Goal: Navigation & Orientation: Understand site structure

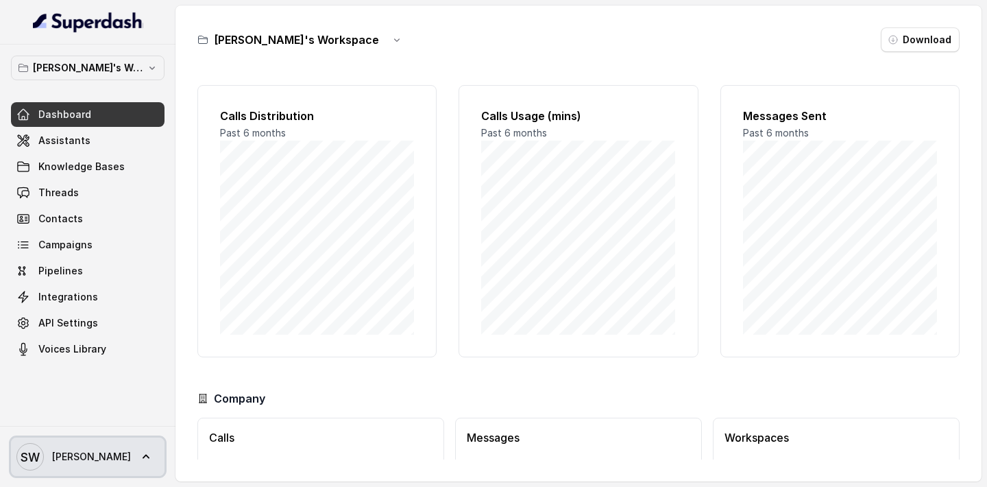
click at [143, 455] on icon at bounding box center [146, 456] width 7 height 4
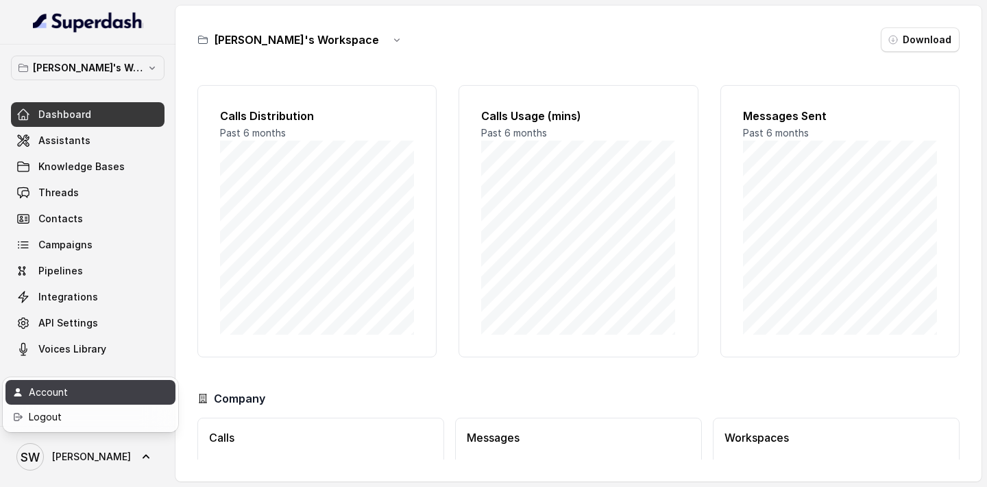
click at [103, 393] on div "Account" at bounding box center [87, 392] width 116 height 16
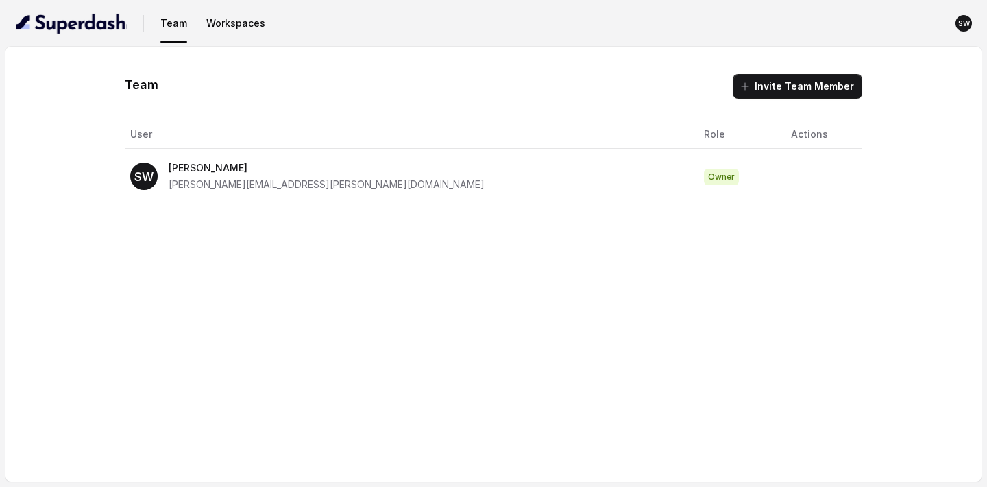
click at [376, 175] on div "SW [PERSON_NAME] [PERSON_NAME][EMAIL_ADDRESS][PERSON_NAME][DOMAIN_NAME]" at bounding box center [406, 176] width 552 height 33
click at [693, 167] on td "Owner" at bounding box center [736, 177] width 87 height 56
click at [235, 36] on nav "Team Workspaces SW" at bounding box center [493, 23] width 965 height 47
click at [236, 25] on button "Workspaces" at bounding box center [236, 23] width 70 height 25
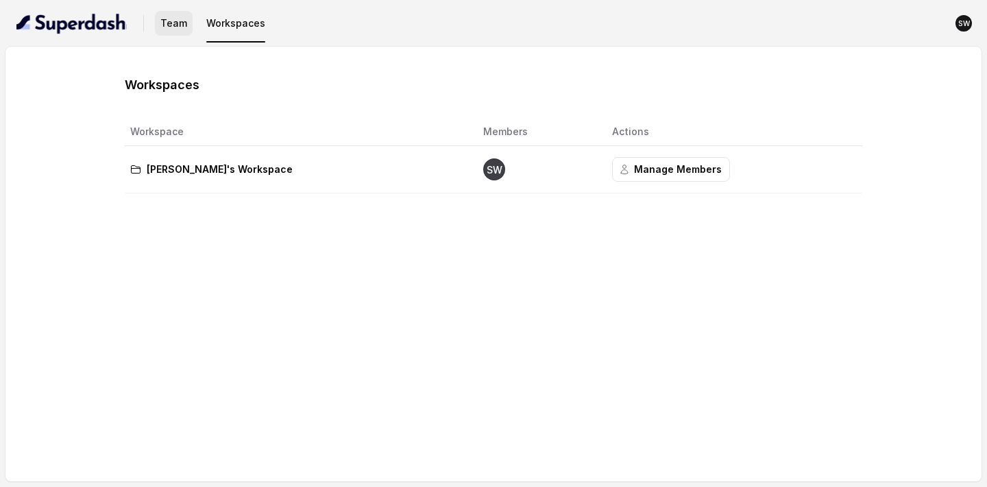
click at [170, 32] on button "Team" at bounding box center [174, 23] width 38 height 25
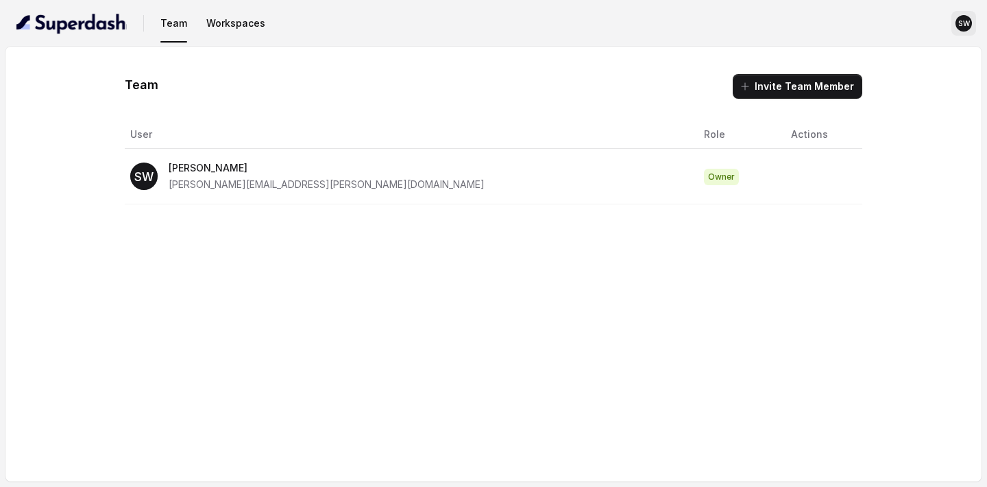
click at [963, 21] on text "SW" at bounding box center [964, 23] width 12 height 9
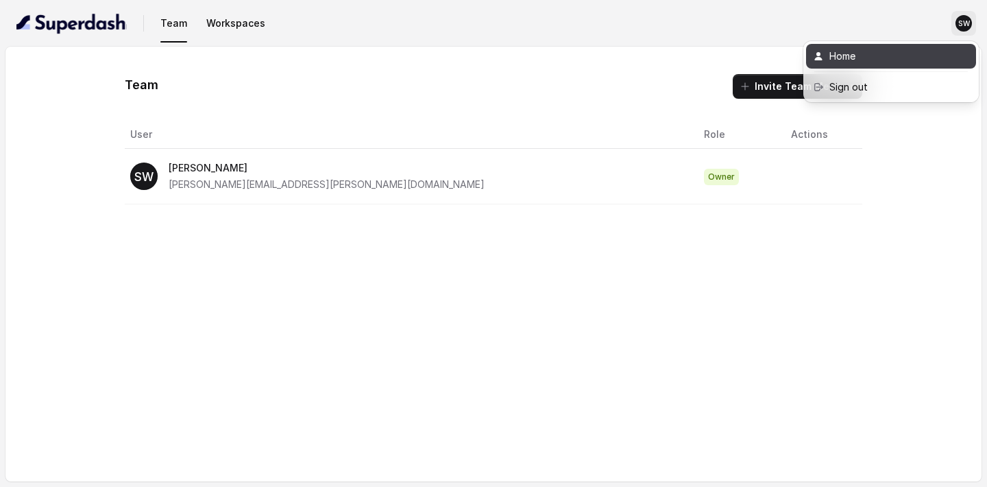
click at [873, 62] on div "Home" at bounding box center [887, 56] width 116 height 16
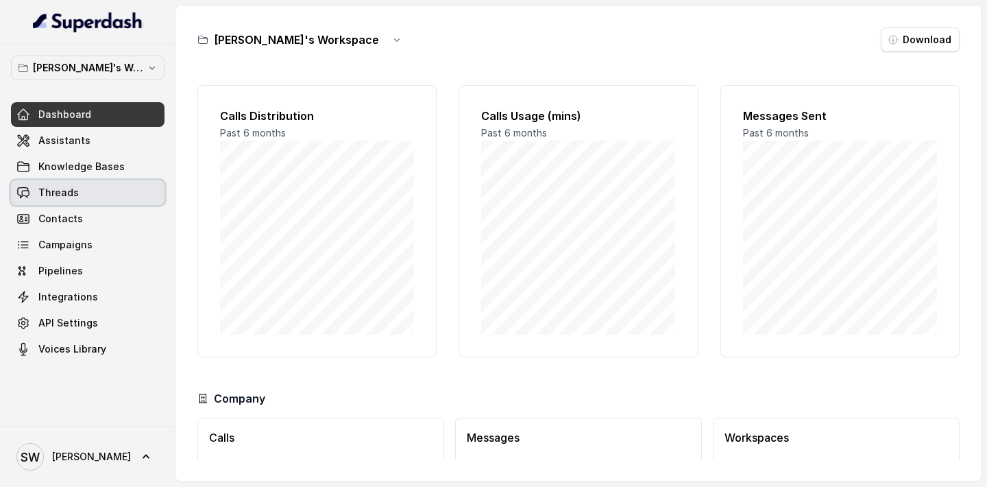
click at [77, 206] on div "Dashboard Assistants Knowledge Bases Threads Contacts Campaigns Pipelines Integ…" at bounding box center [88, 231] width 154 height 259
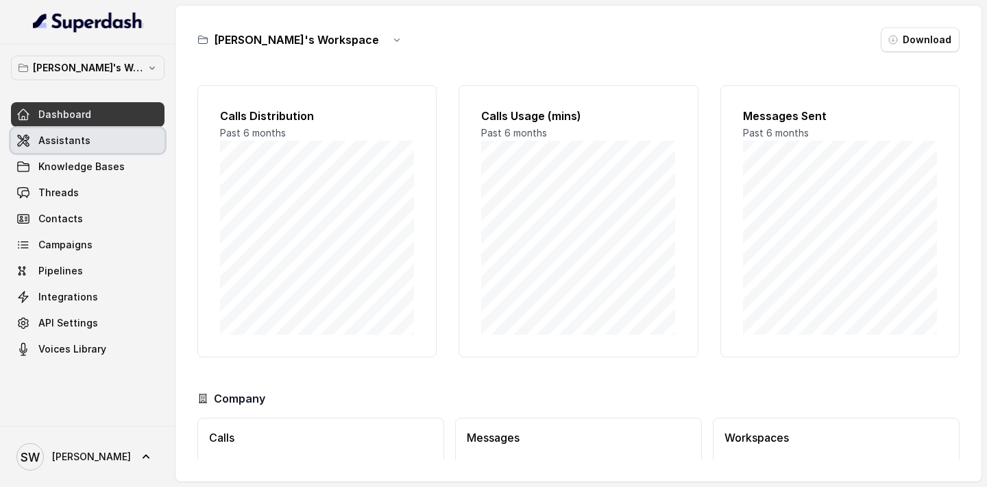
click at [99, 147] on link "Assistants" at bounding box center [88, 140] width 154 height 25
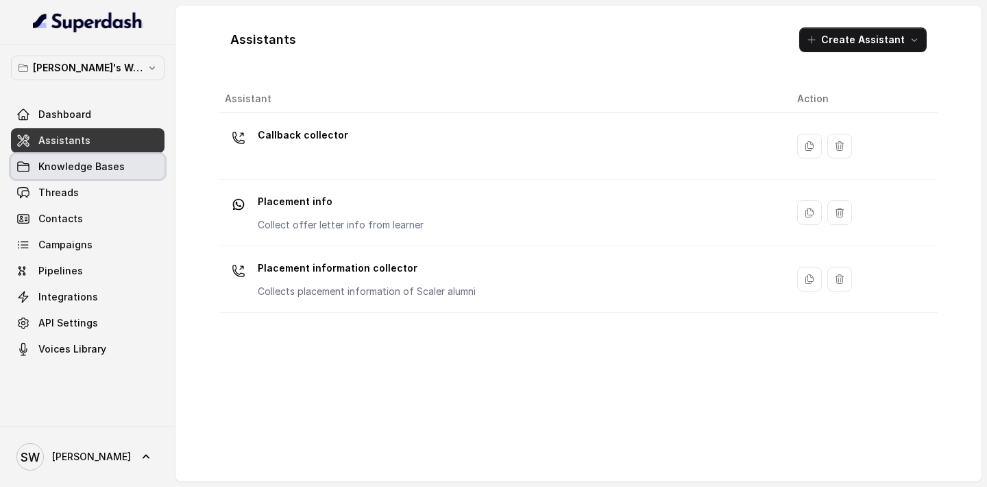
click at [101, 175] on link "Knowledge Bases" at bounding box center [88, 166] width 154 height 25
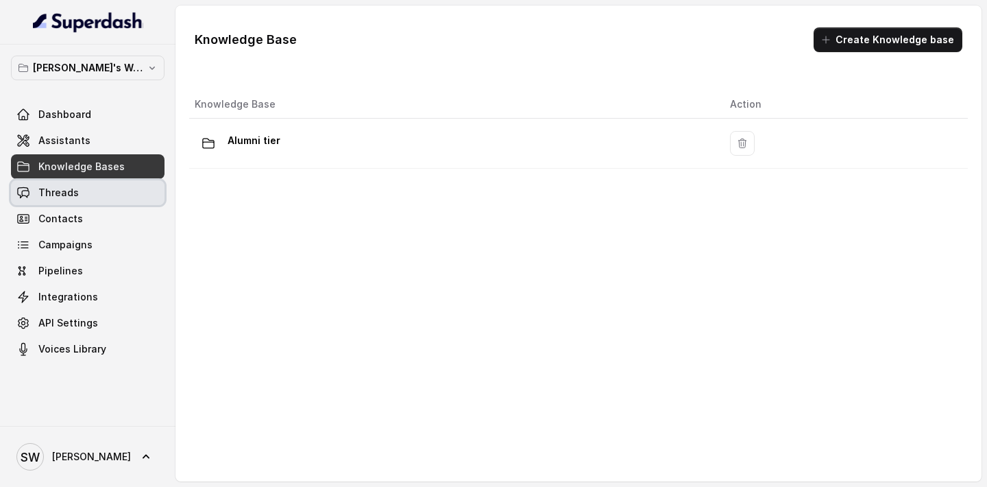
click at [100, 190] on link "Threads" at bounding box center [88, 192] width 154 height 25
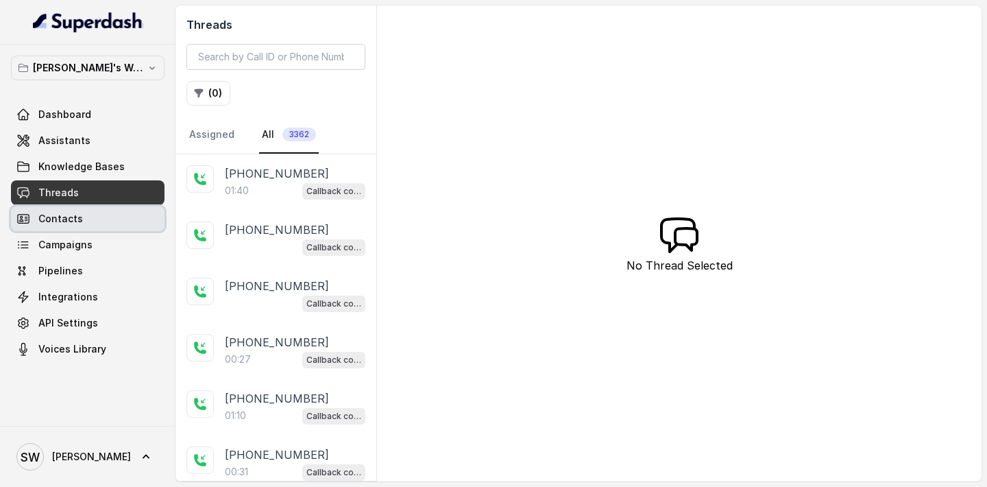
click at [101, 212] on link "Contacts" at bounding box center [88, 218] width 154 height 25
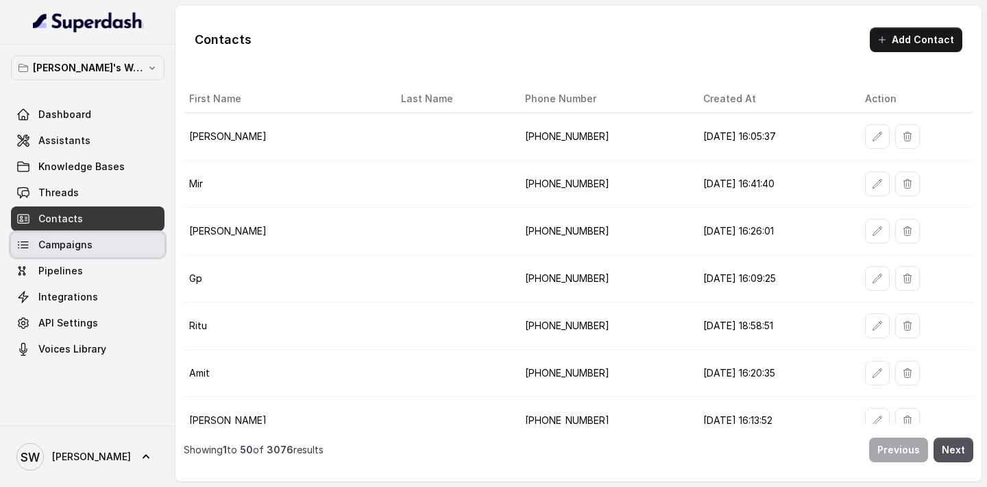
click at [101, 241] on link "Campaigns" at bounding box center [88, 244] width 154 height 25
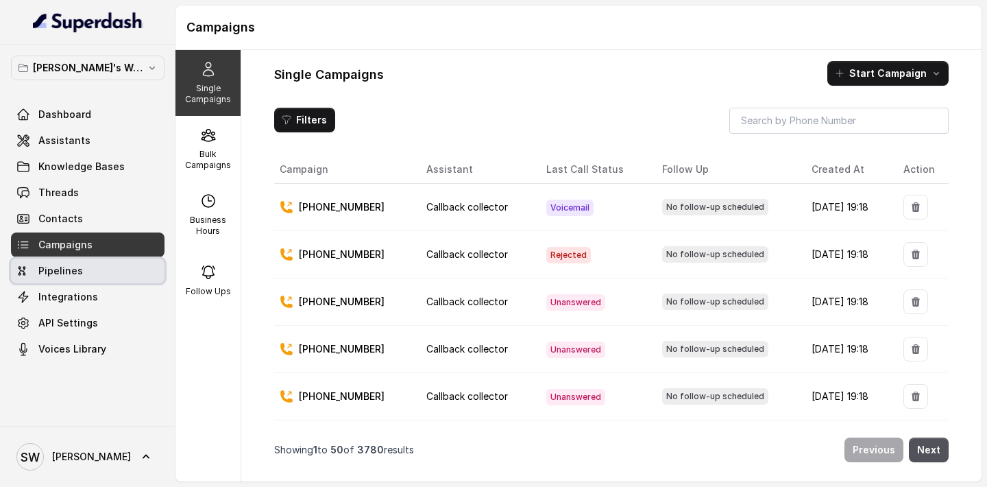
click at [101, 262] on link "Pipelines" at bounding box center [88, 270] width 154 height 25
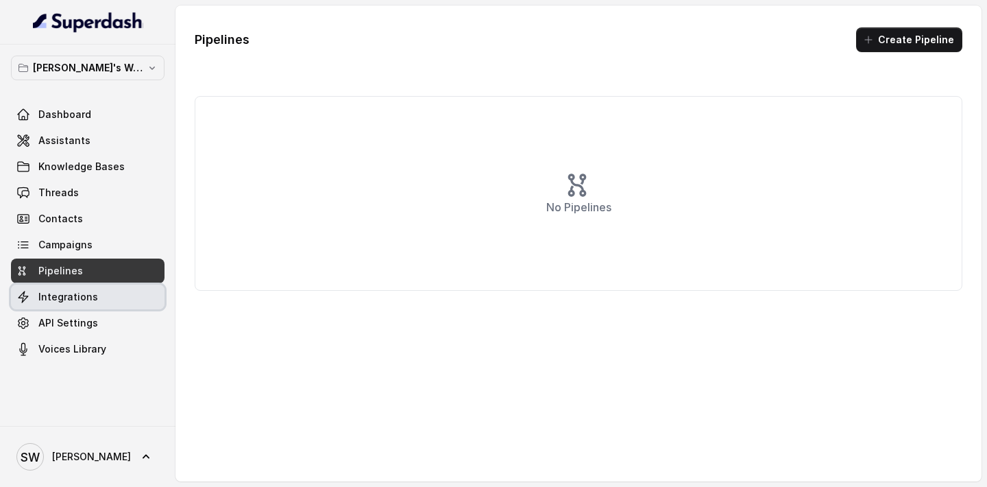
click at [103, 294] on link "Integrations" at bounding box center [88, 296] width 154 height 25
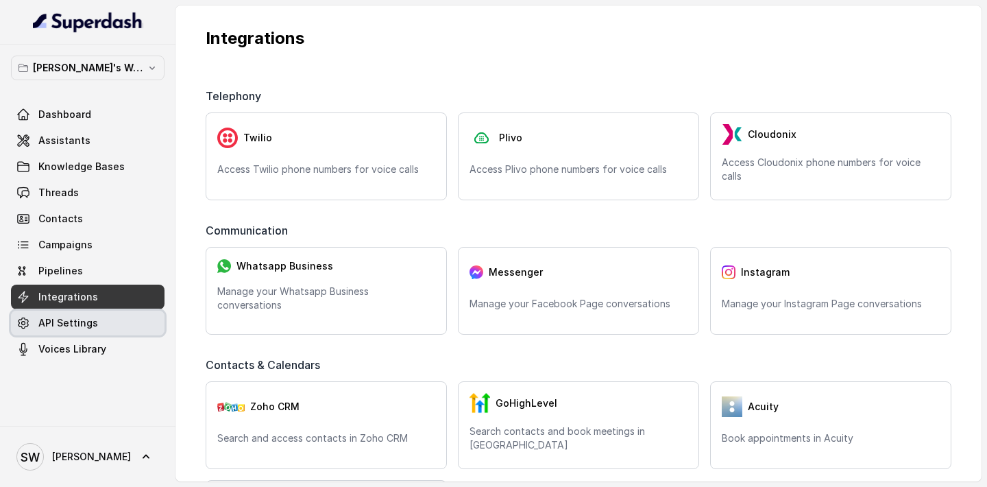
click at [103, 319] on link "API Settings" at bounding box center [88, 322] width 154 height 25
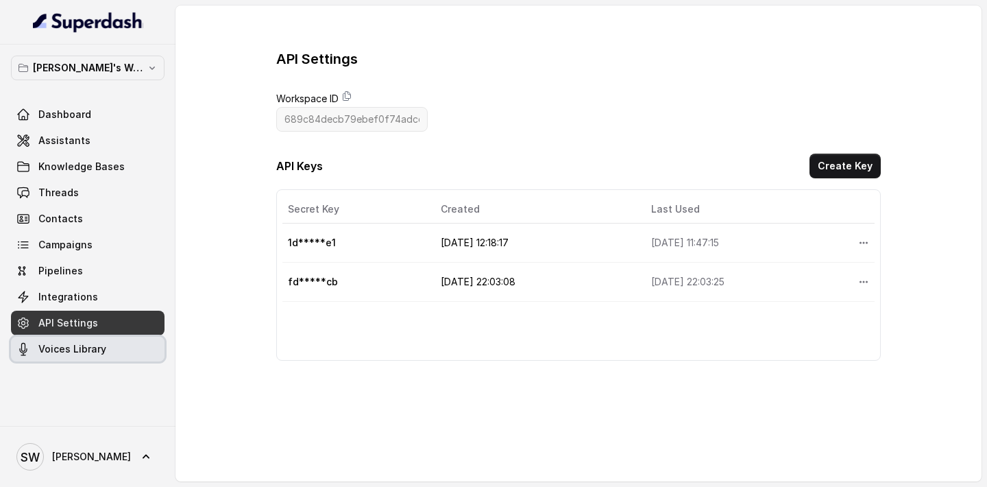
click at [103, 353] on span "Voices Library" at bounding box center [72, 349] width 68 height 14
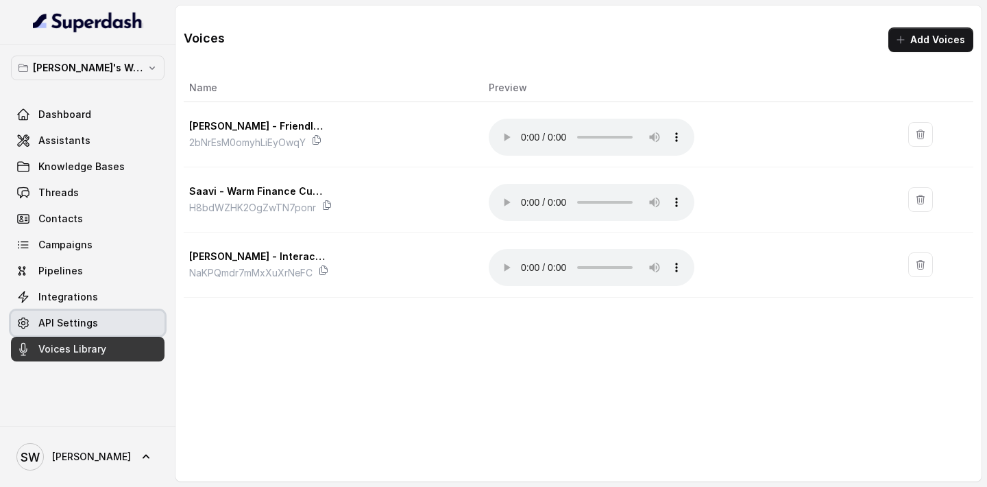
click at [97, 315] on link "API Settings" at bounding box center [88, 322] width 154 height 25
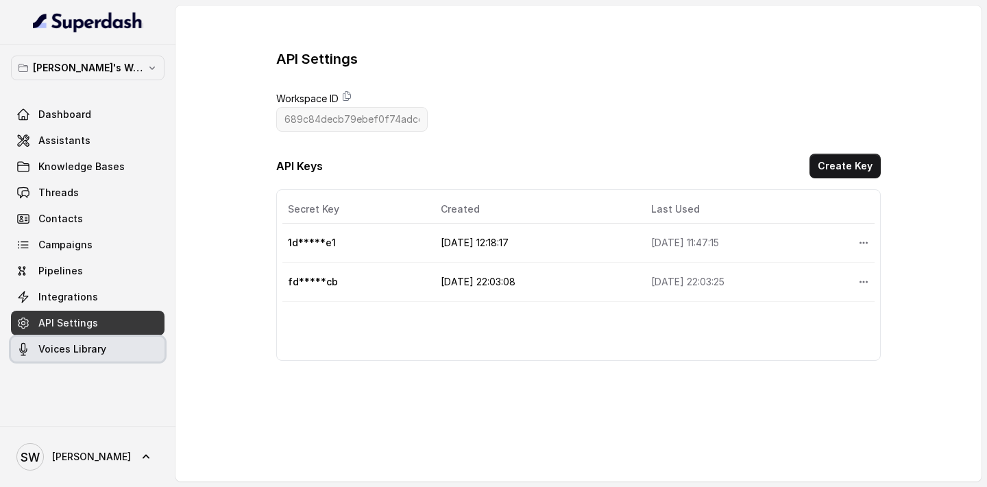
click at [101, 349] on span "Voices Library" at bounding box center [72, 349] width 68 height 14
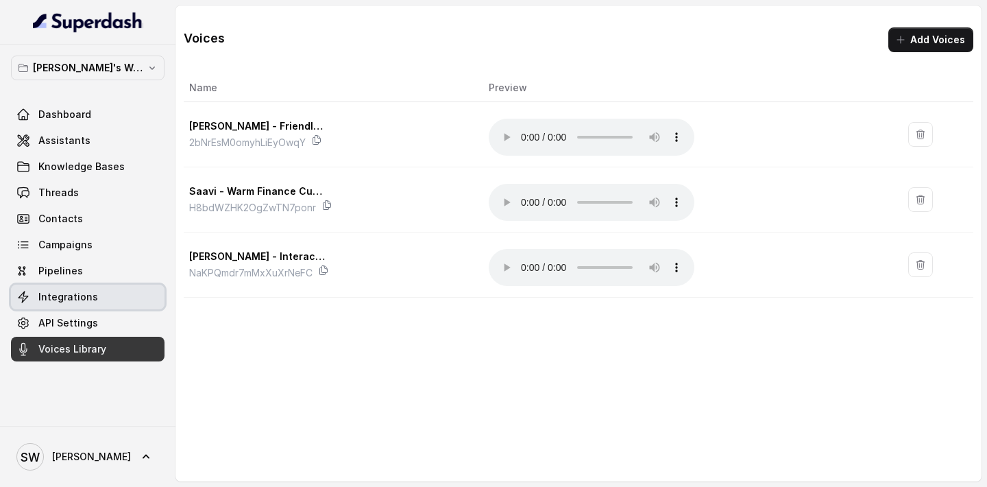
click at [71, 301] on span "Integrations" at bounding box center [68, 297] width 60 height 14
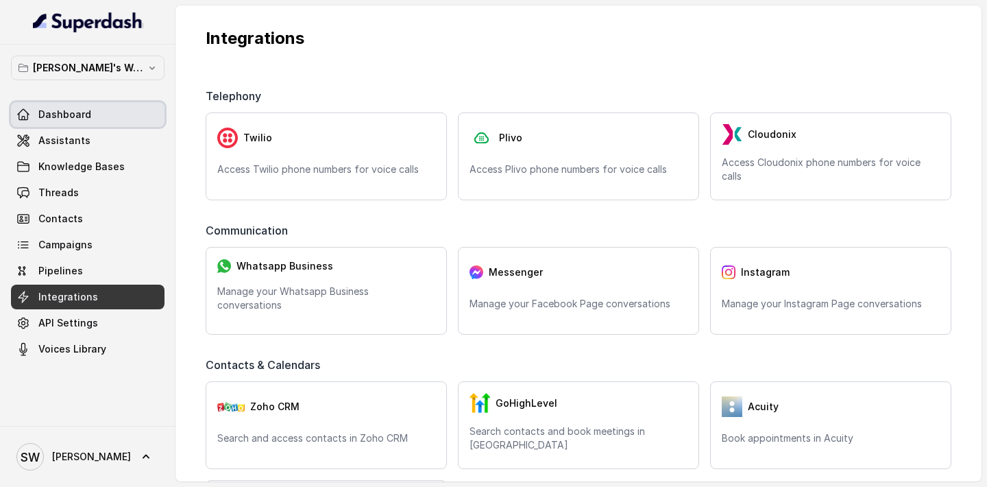
click at [116, 112] on link "Dashboard" at bounding box center [88, 114] width 154 height 25
